Goal: Task Accomplishment & Management: Manage account settings

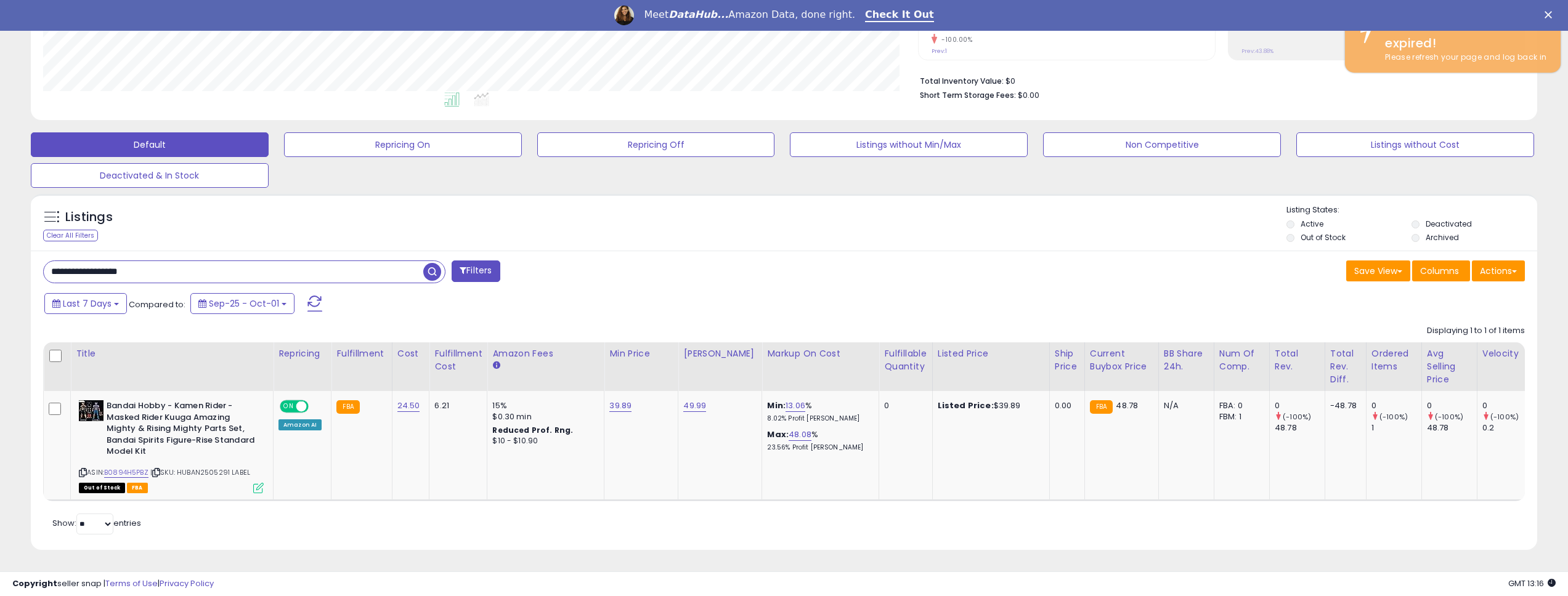
scroll to position [252, 876]
